Goal: Task Accomplishment & Management: Use online tool/utility

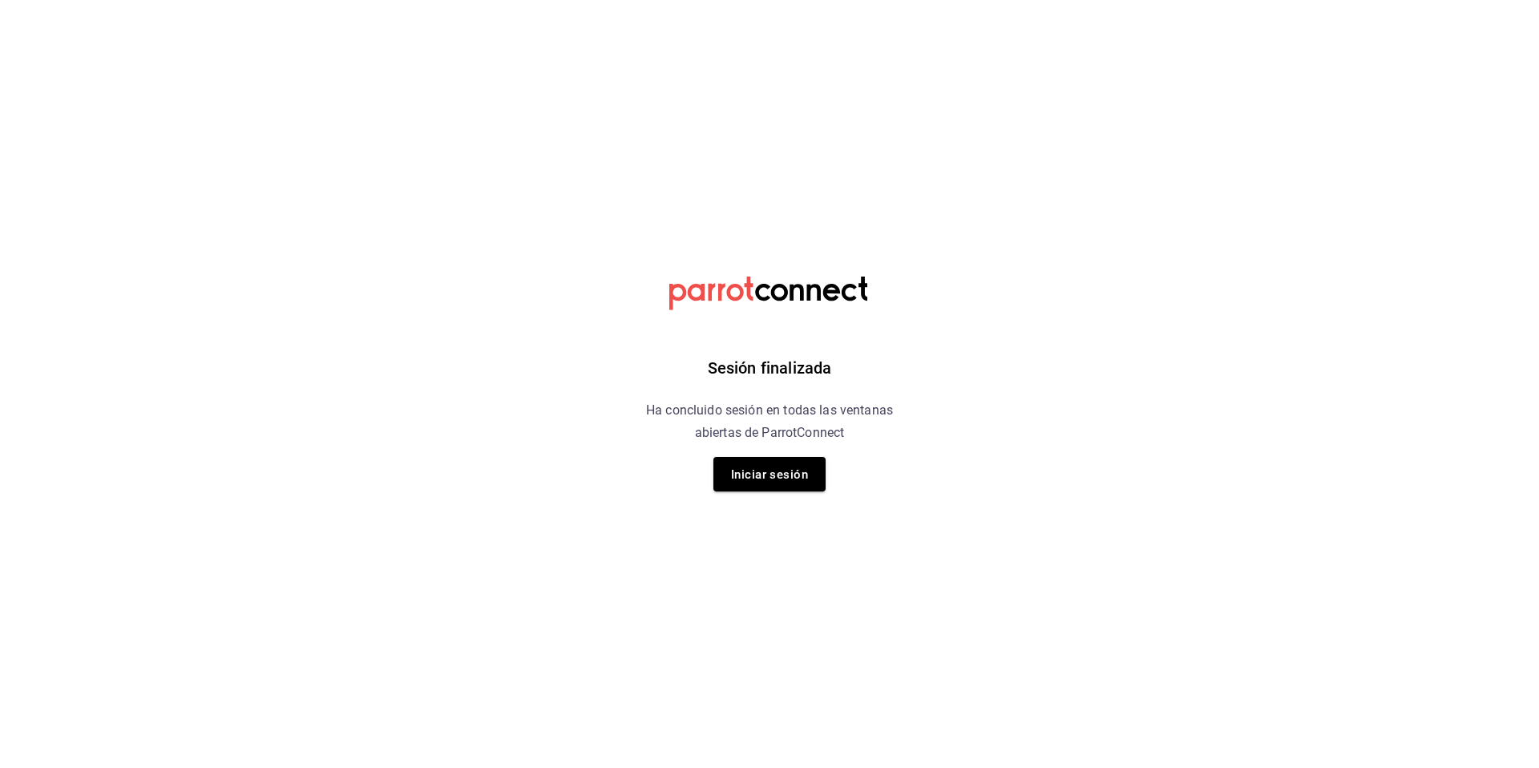
click at [835, 465] on div "Sesión finalizada Ha concluido sesión en todas las ventanas abiertas de ParrotC…" at bounding box center [769, 384] width 405 height 768
click at [797, 474] on font "Iniciar sesión" at bounding box center [769, 474] width 77 height 14
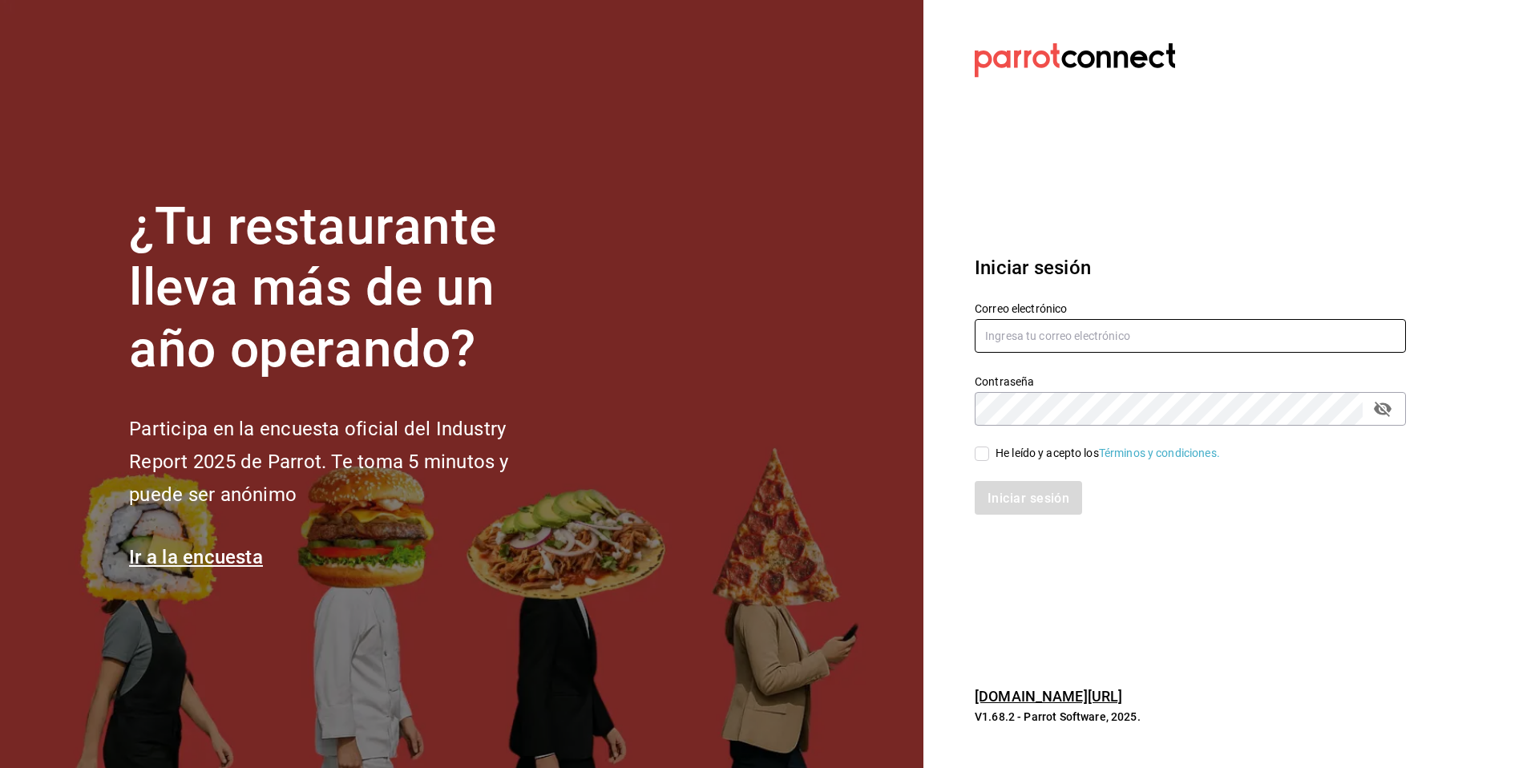
click at [1026, 320] on input "text" at bounding box center [1190, 336] width 431 height 34
paste input "[EMAIL_ADDRESS][DOMAIN_NAME]"
type input "[EMAIL_ADDRESS][DOMAIN_NAME]"
click at [980, 456] on input "He leído y acepto los Términos y condiciones." at bounding box center [982, 453] width 14 height 14
checkbox input "true"
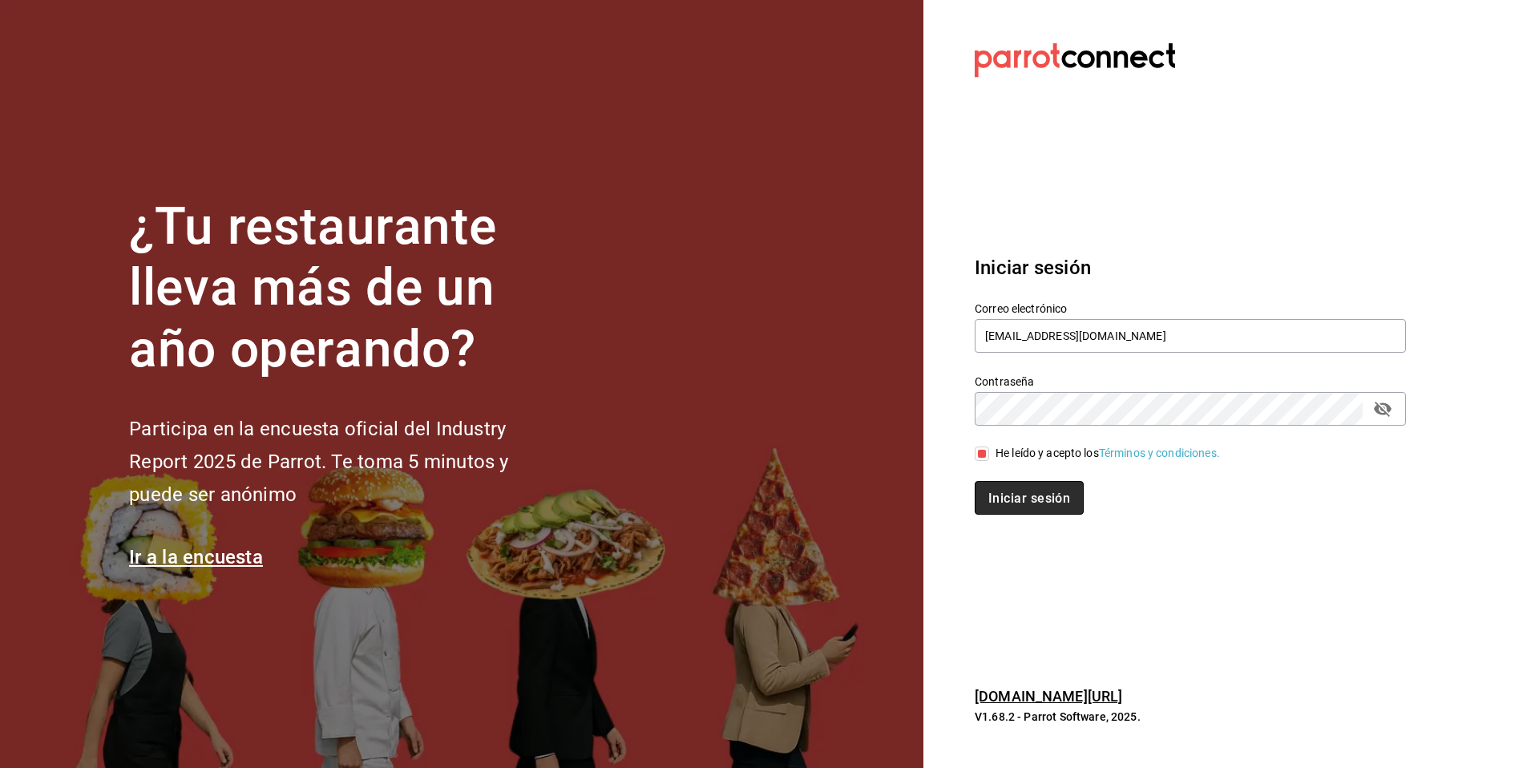
click at [996, 491] on font "Iniciar sesión" at bounding box center [1029, 497] width 82 height 15
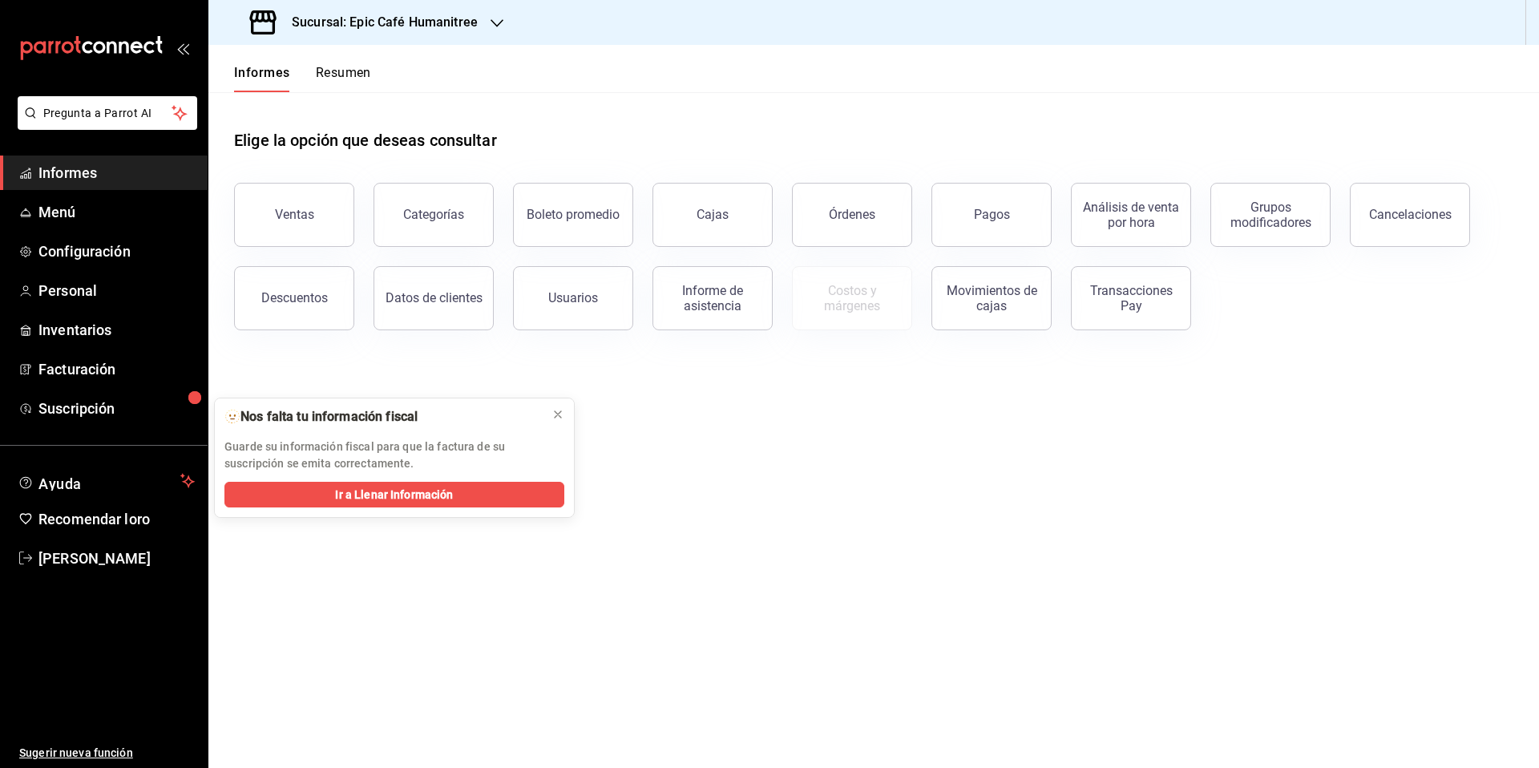
click at [495, 26] on icon "button" at bounding box center [496, 23] width 13 height 8
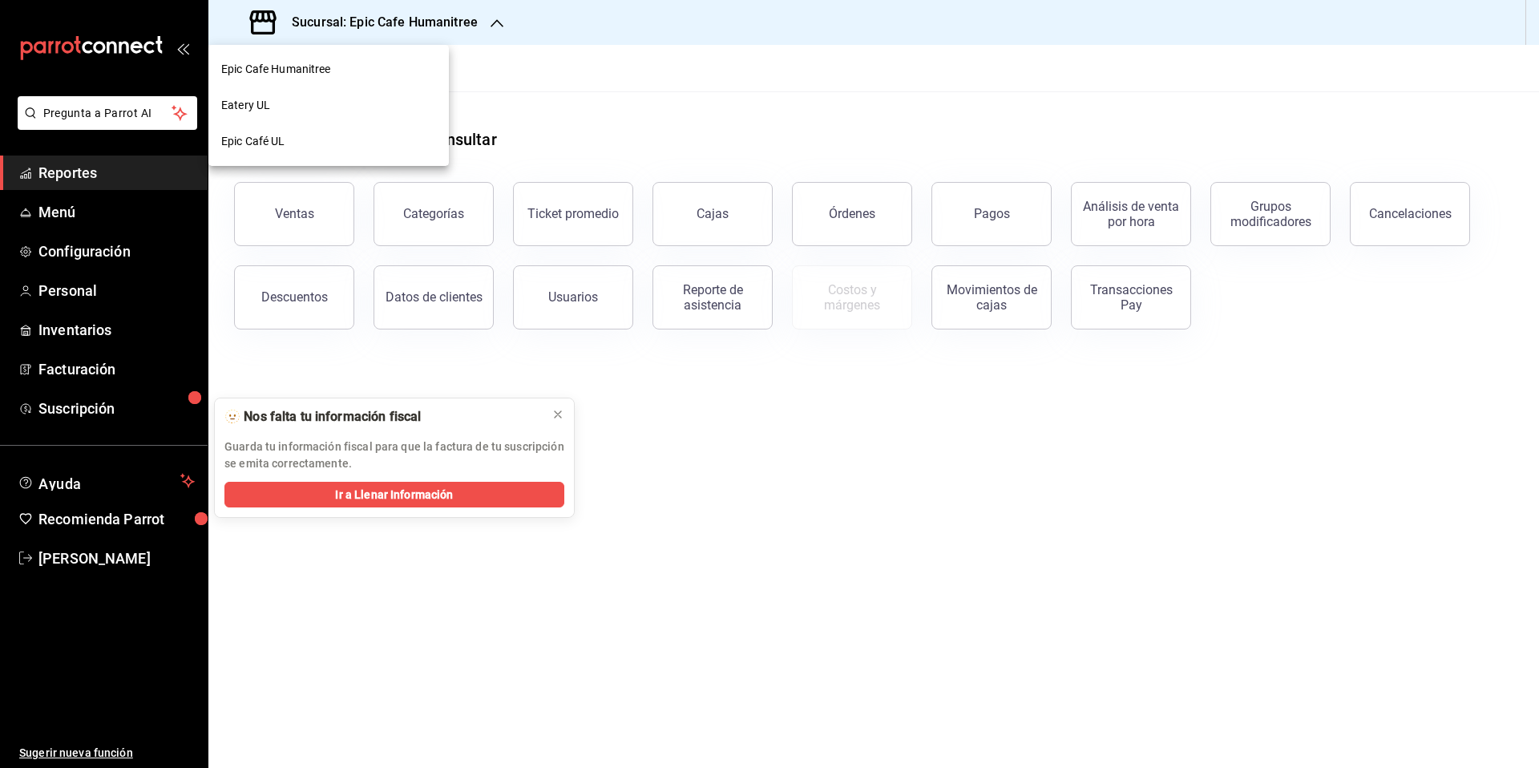
click at [337, 75] on div "Epic Cafe Humanitree" at bounding box center [328, 69] width 215 height 17
click at [993, 209] on div "Pagos" at bounding box center [992, 213] width 36 height 15
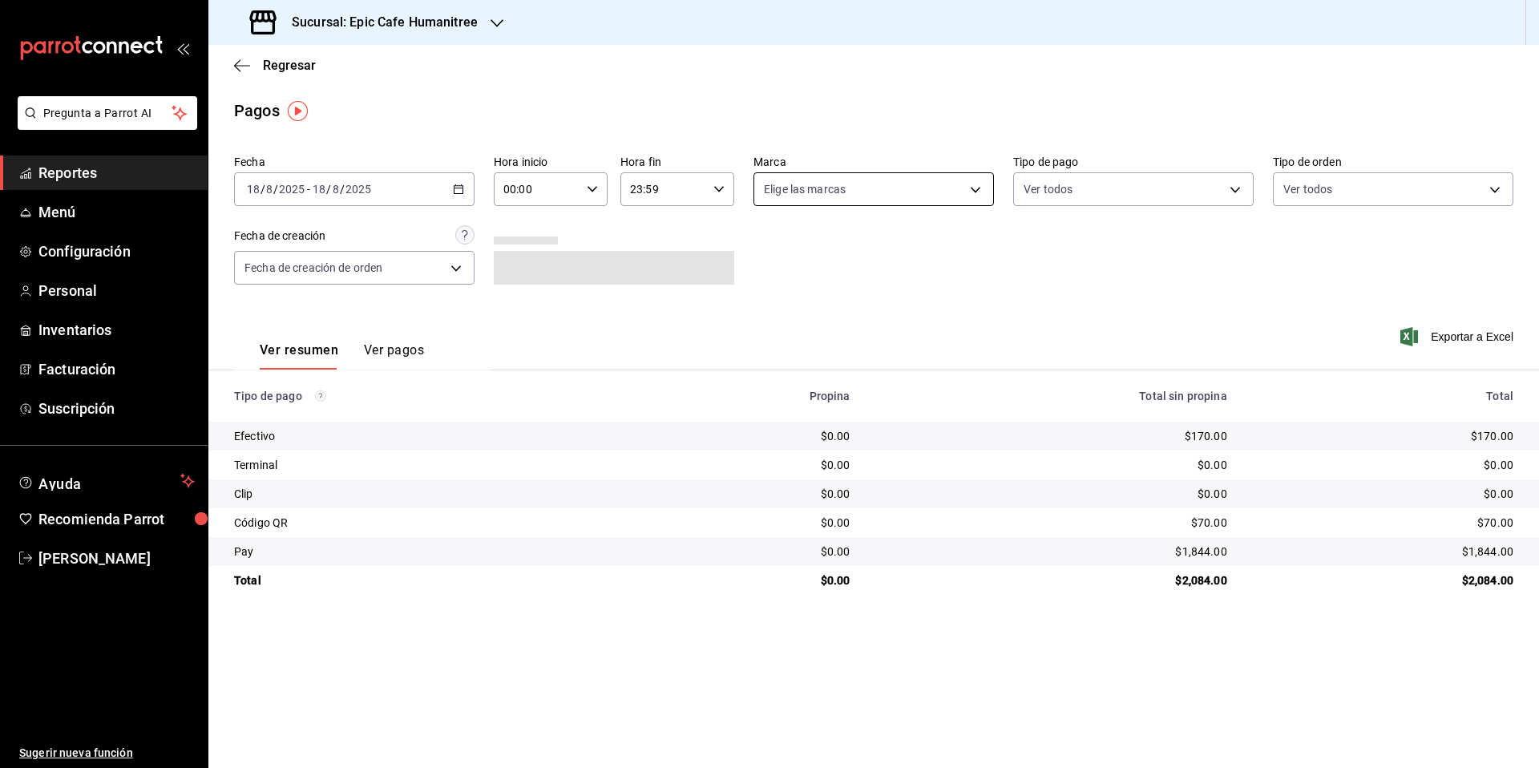
click at [975, 192] on body "Pregunta a Parrot AI Reportes Menú Configuración Personal Inventarios Facturaci…" at bounding box center [769, 384] width 1539 height 768
click at [825, 297] on span "Epic Cafe Humanitree" at bounding box center [891, 305] width 189 height 17
type input "e2a6dcd0-c09b-4f39-b209-5f97019748a2"
checkbox input "true"
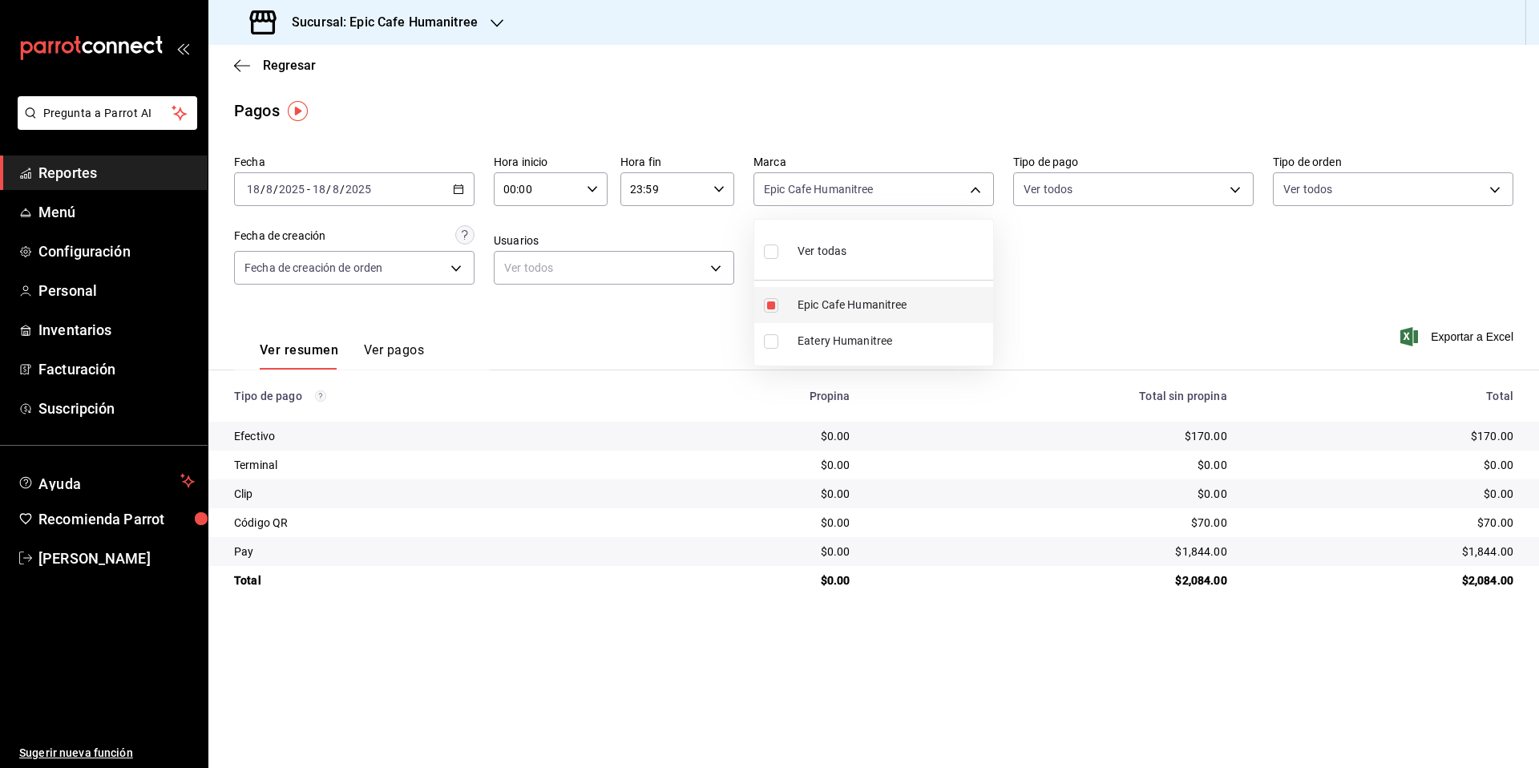
click at [825, 297] on span "Epic Cafe Humanitree" at bounding box center [891, 305] width 189 height 17
checkbox input "false"
click at [829, 337] on span "Eatery Humanitree" at bounding box center [891, 341] width 189 height 17
type input "3f18ad05-55ab-44ea-8b53-c1c2b2db6cb9"
checkbox input "true"
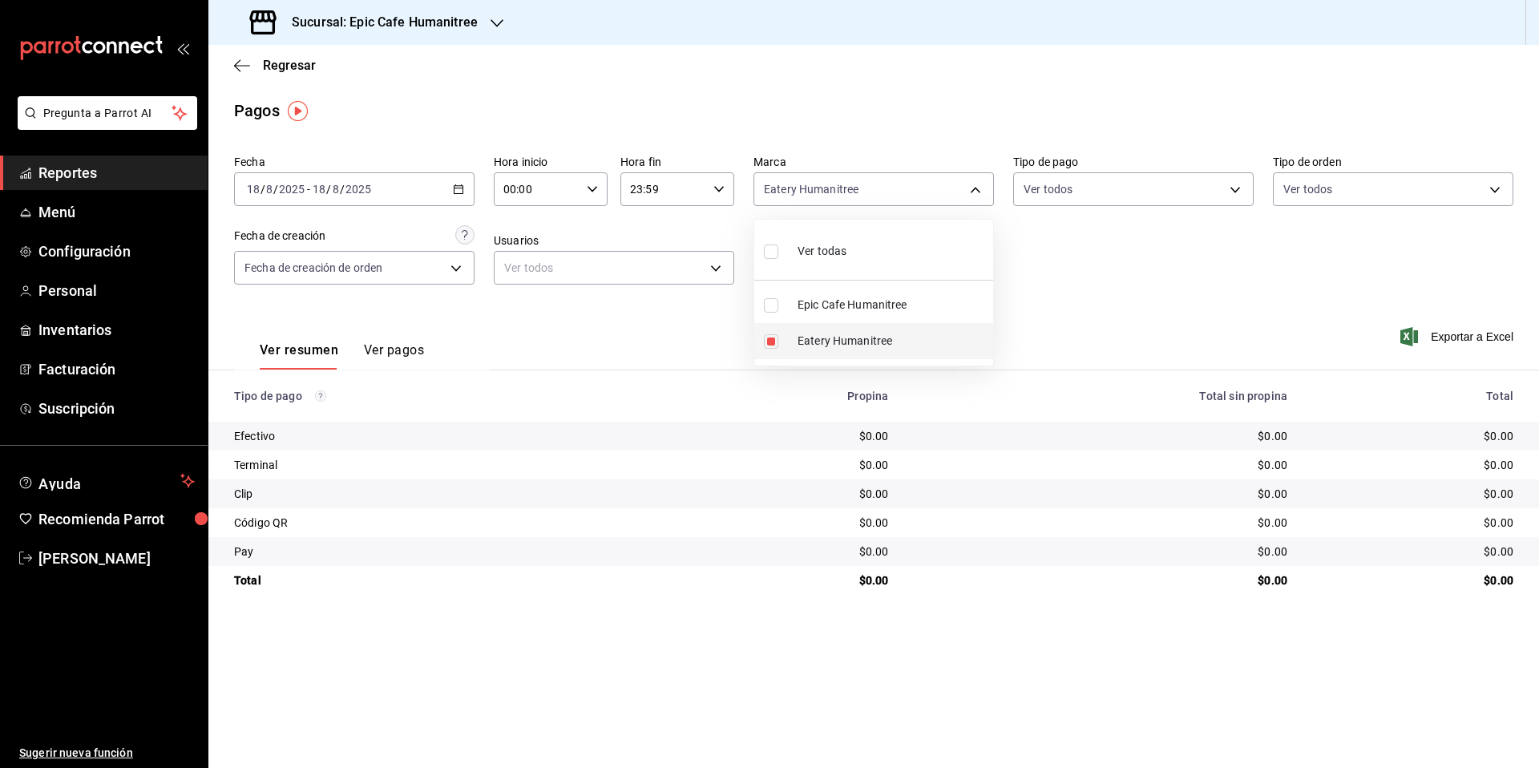
click at [830, 336] on span "Eatery Humanitree" at bounding box center [891, 341] width 189 height 17
checkbox input "false"
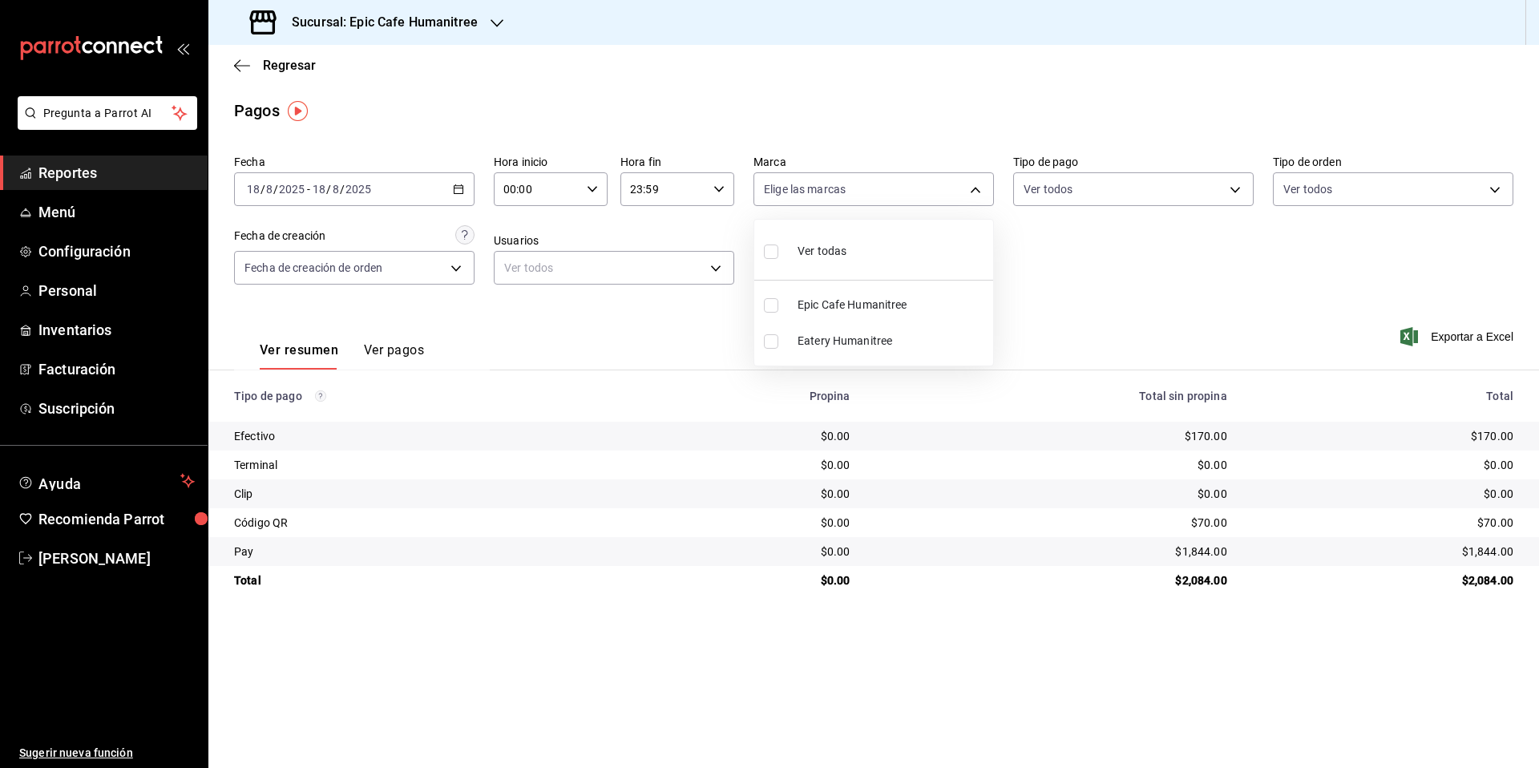
click at [821, 307] on span "Epic Cafe Humanitree" at bounding box center [891, 305] width 189 height 17
type input "e2a6dcd0-c09b-4f39-b209-5f97019748a2"
checkbox input "true"
click at [1125, 301] on div at bounding box center [769, 384] width 1539 height 768
